Goal: Transaction & Acquisition: Purchase product/service

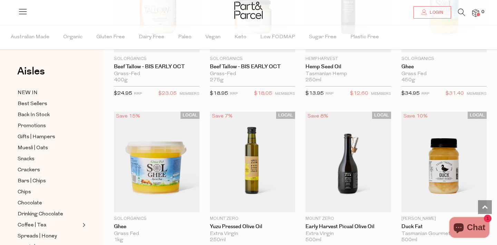
scroll to position [488, 0]
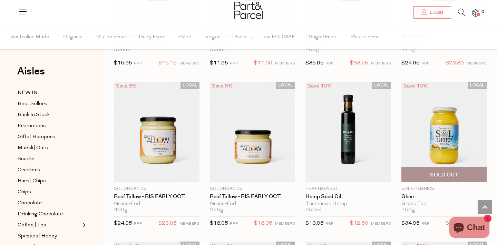
click at [460, 127] on img at bounding box center [445, 132] width 86 height 101
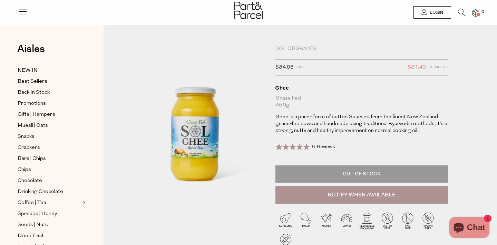
drag, startPoint x: 180, startPoint y: 120, endPoint x: 402, endPoint y: 7, distance: 249.5
